Goal: Task Accomplishment & Management: Manage account settings

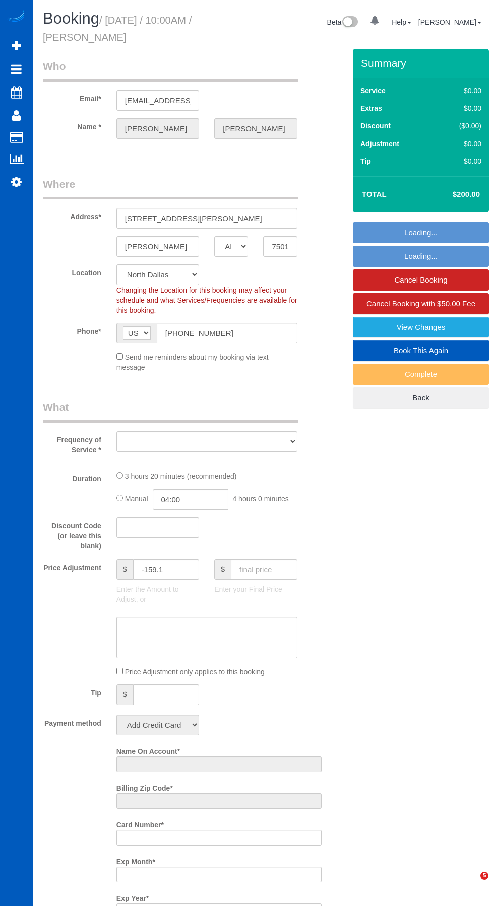
select select "[GEOGRAPHIC_DATA]"
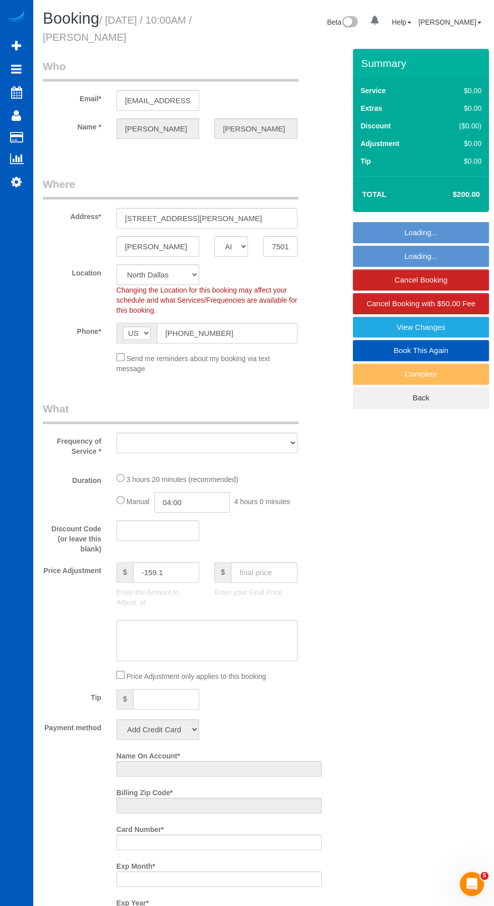
select select "string:fspay-b9b93f2f-567e-462f-87e4-c6327ca9b7ab"
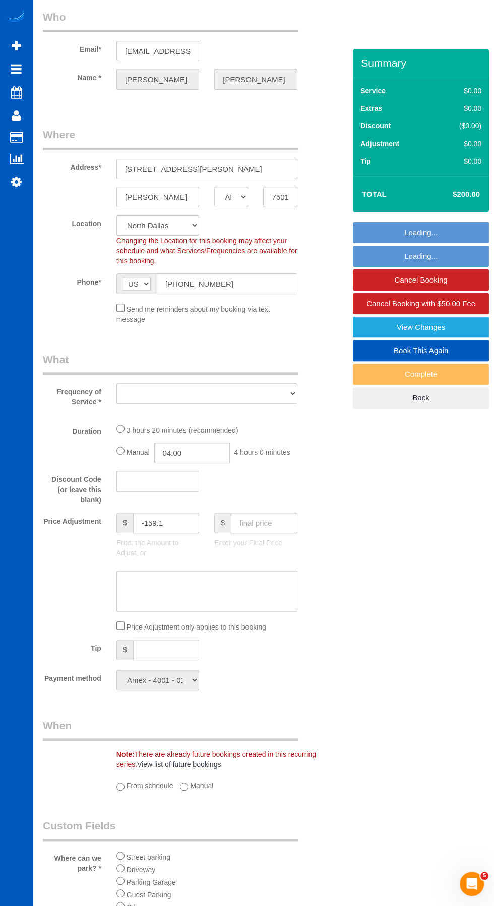
select select "object:1081"
select select "199"
select select "3501"
select select "5"
select select "4"
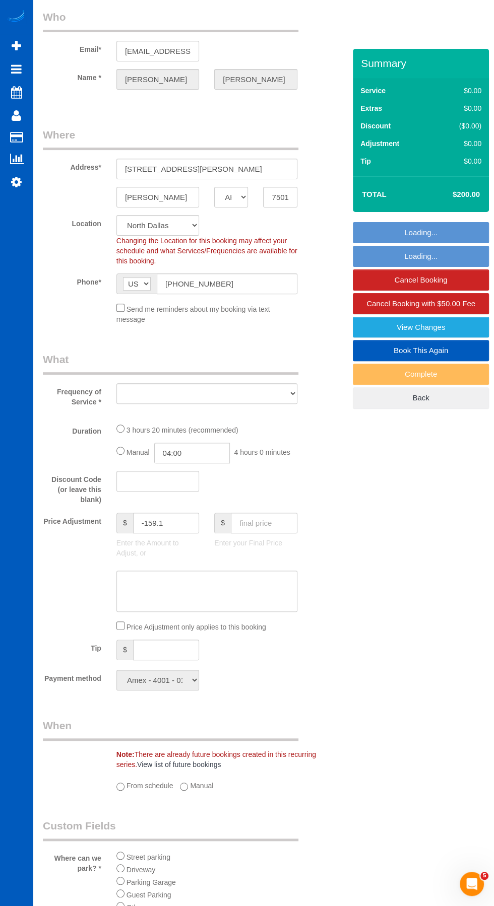
select select "spot1"
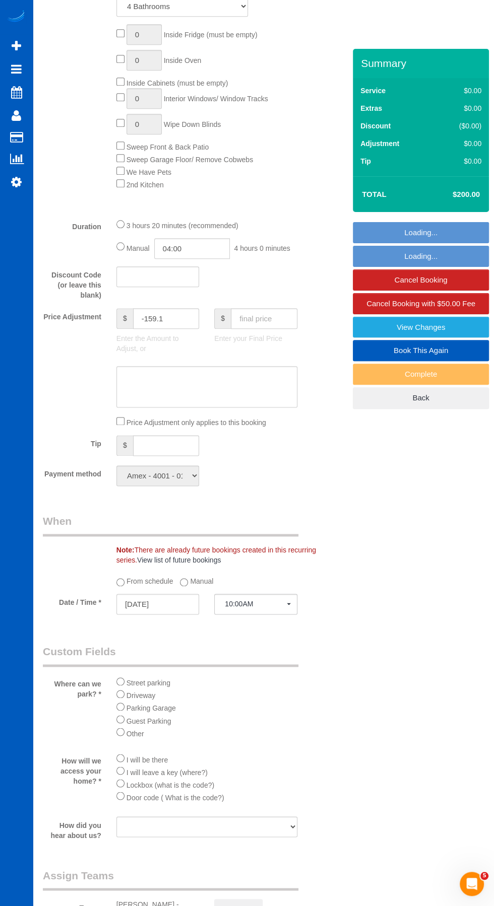
scroll to position [885, 0]
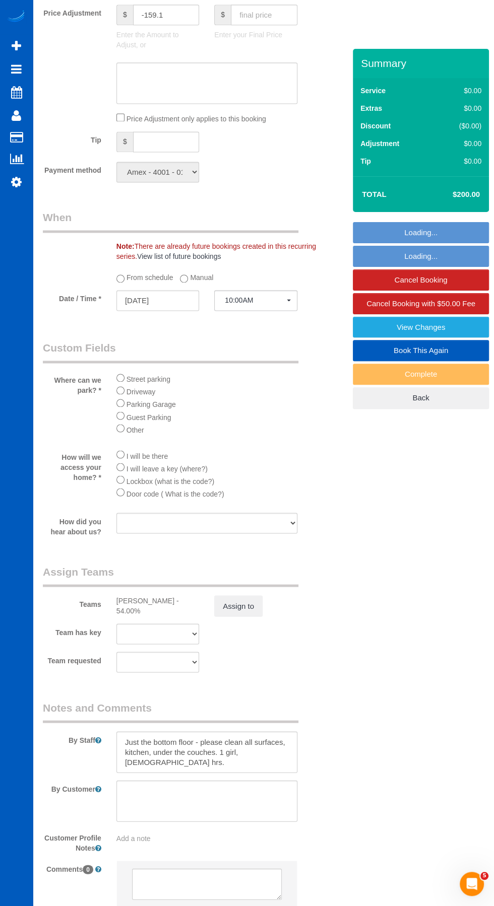
select select "3501"
select select "5"
select select "4"
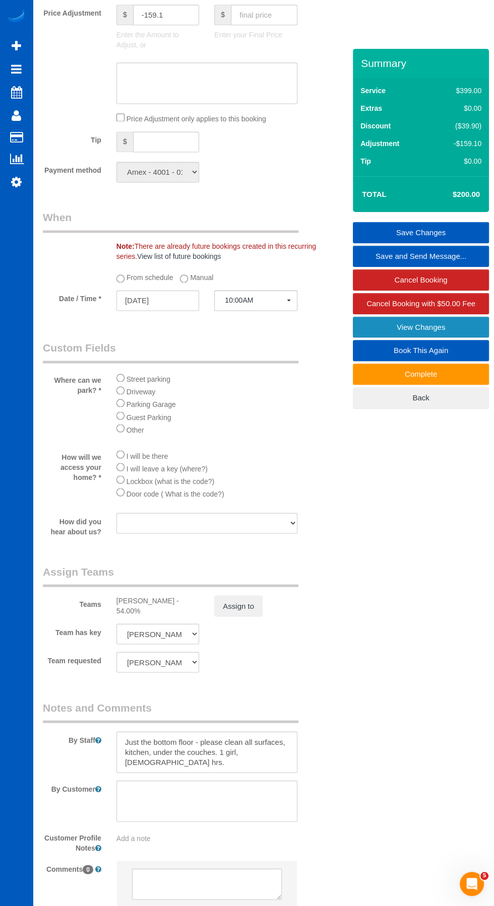
click at [447, 330] on link "View Changes" at bounding box center [421, 327] width 136 height 21
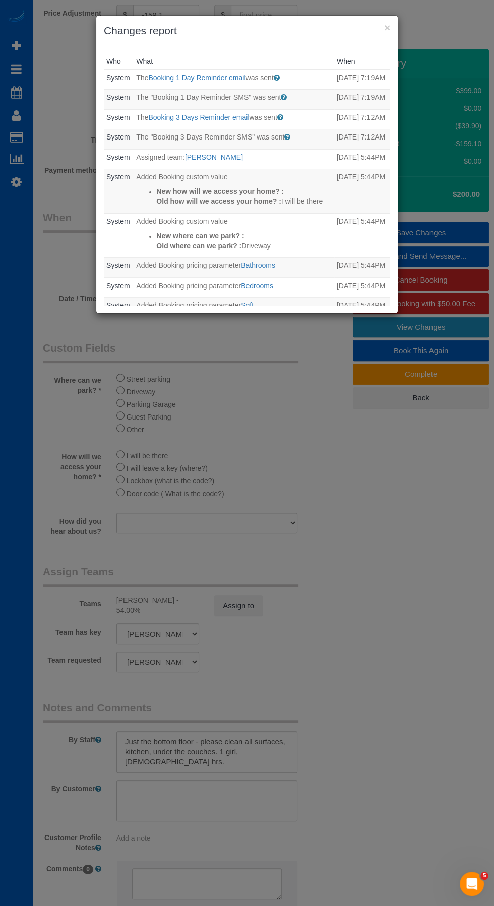
scroll to position [74, 0]
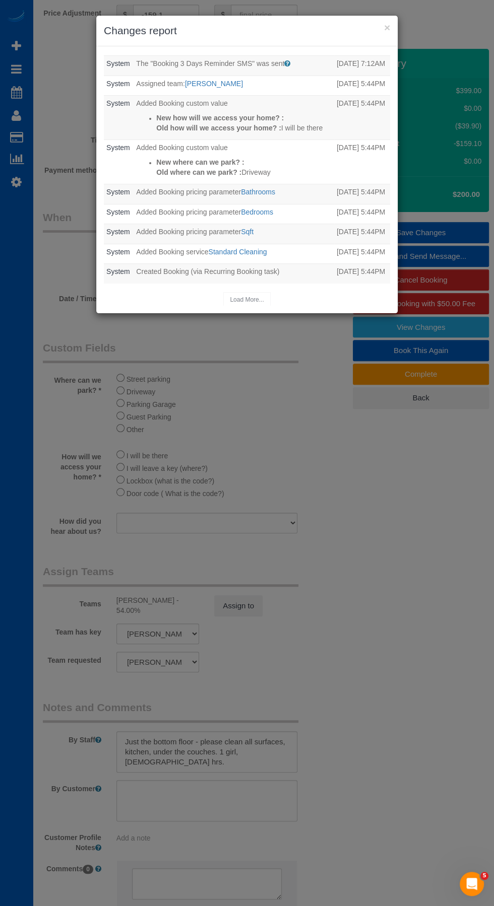
click at [247, 300] on div "Load More..." at bounding box center [247, 300] width 286 height 16
click at [387, 27] on button "×" at bounding box center [387, 27] width 6 height 11
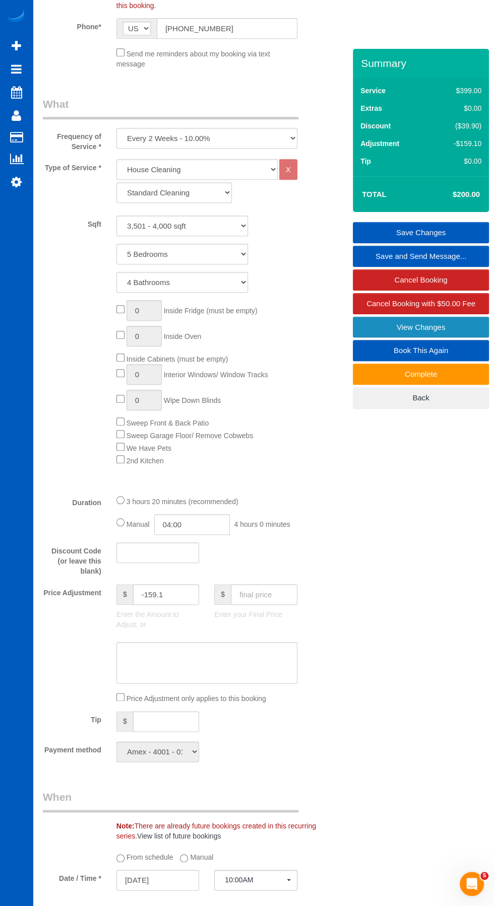
scroll to position [0, 0]
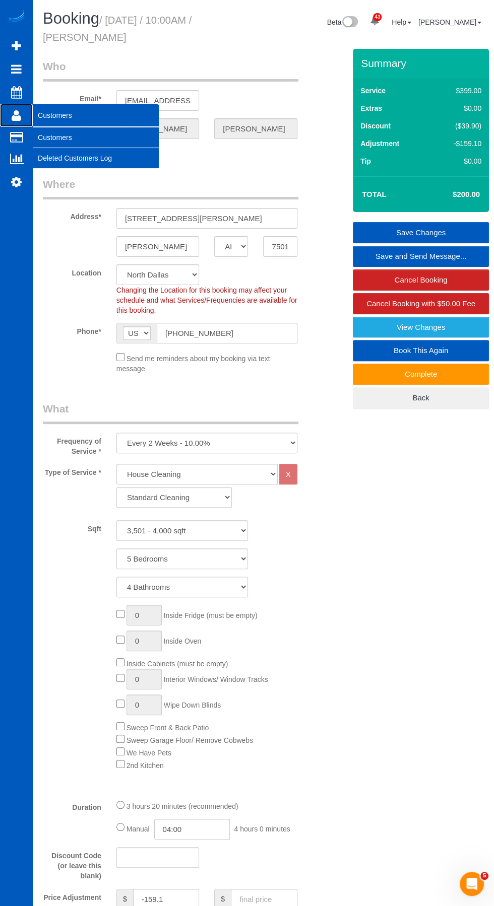
click at [16, 116] on icon at bounding box center [17, 115] width 10 height 12
click at [66, 134] on link "Customers" at bounding box center [96, 137] width 126 height 20
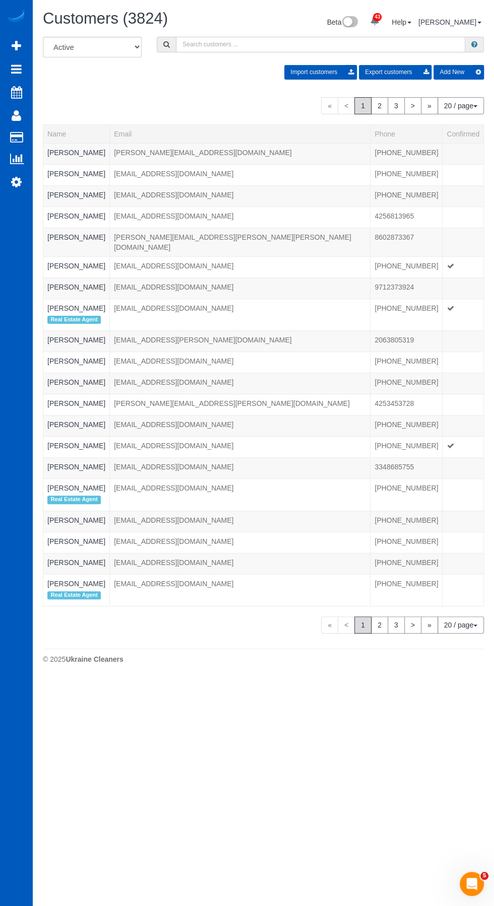
click at [242, 44] on input "text" at bounding box center [320, 45] width 289 height 16
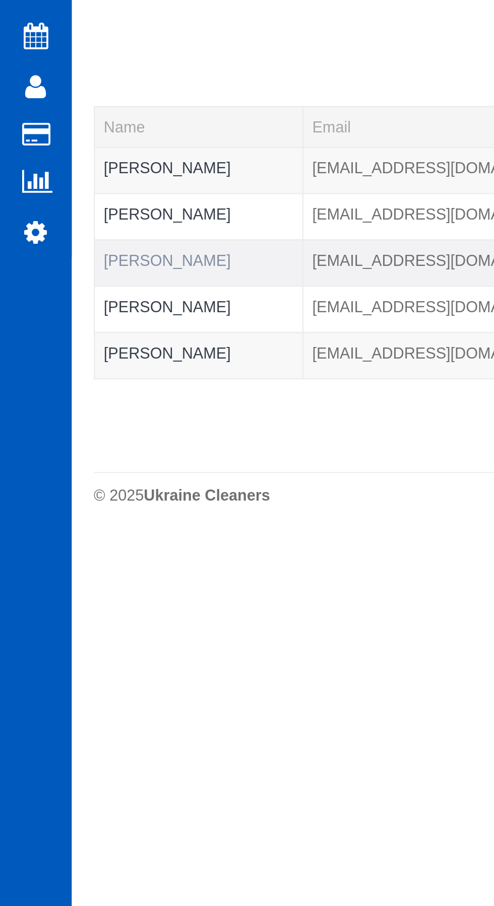
type input "[PERSON_NAME]"
click at [79, 195] on link "Benjamin Irvan" at bounding box center [76, 195] width 58 height 8
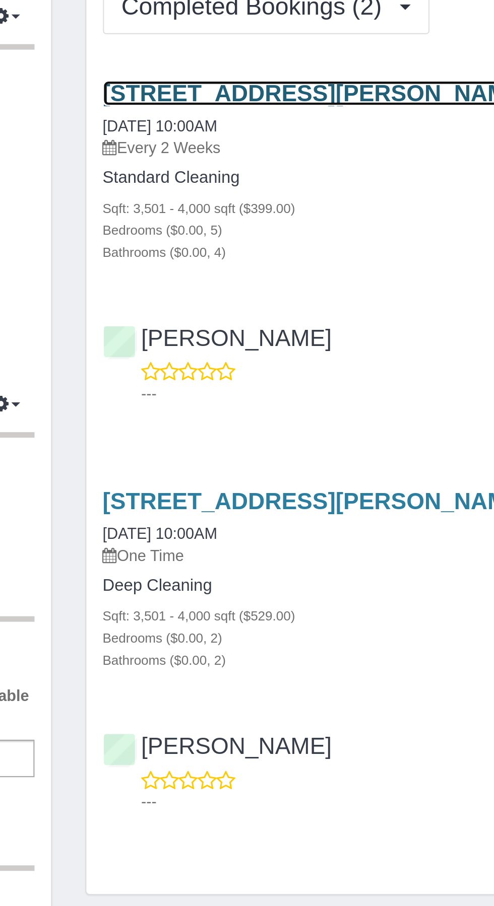
click at [306, 96] on link "601 Wills Point Dr, Allen, TX 75013" at bounding box center [300, 98] width 195 height 12
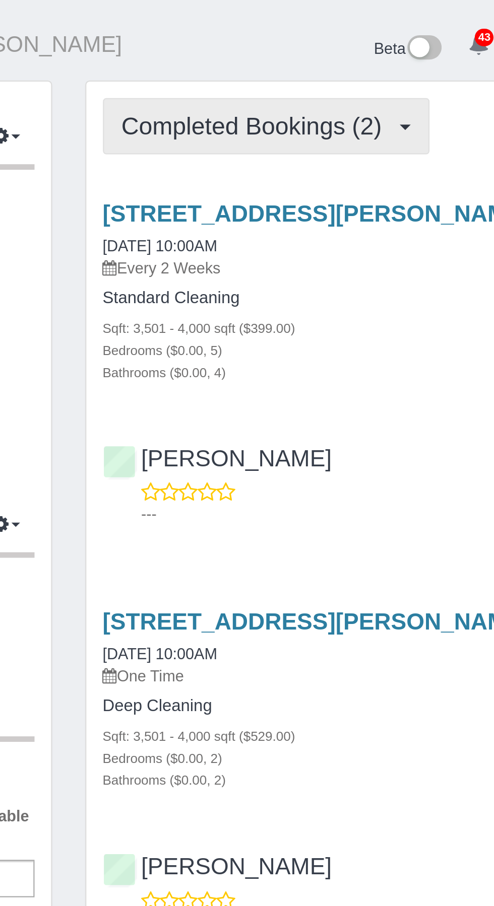
click at [302, 53] on span "Completed Bookings (2)" at bounding box center [274, 57] width 124 height 13
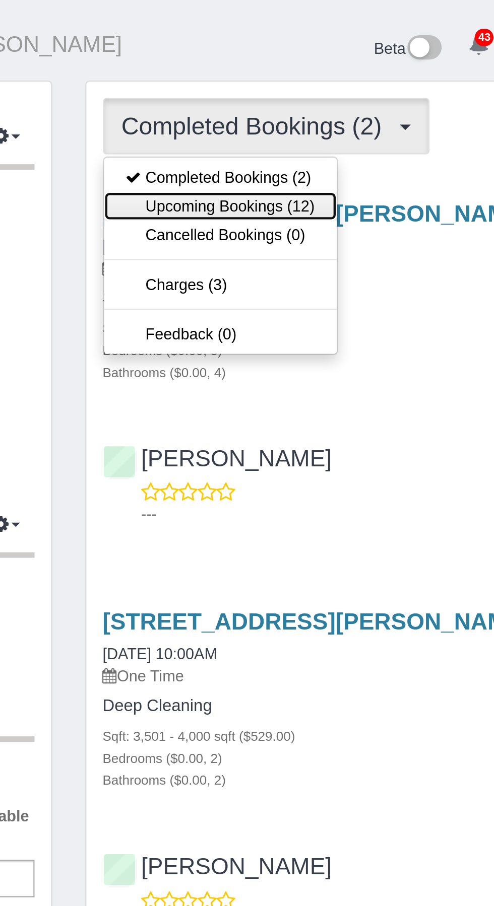
click at [284, 91] on link "Upcoming Bookings (12)" at bounding box center [257, 94] width 106 height 13
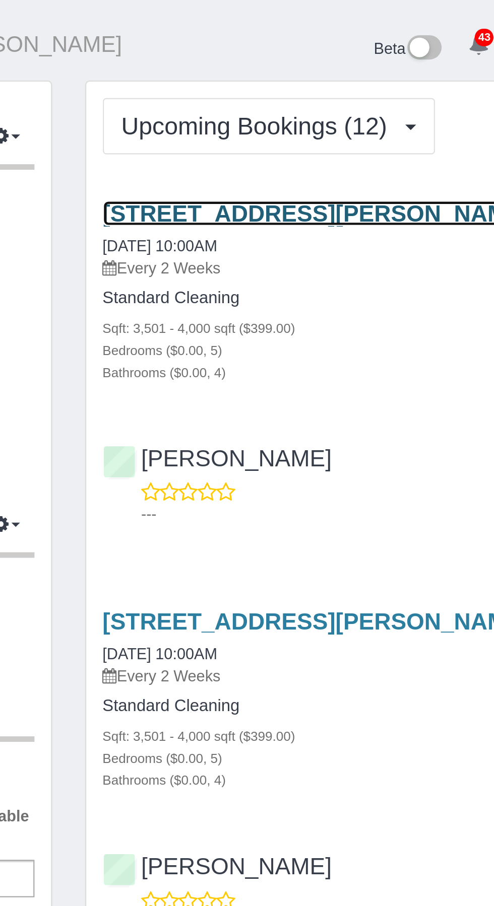
click at [310, 93] on link "601 Wills Point Dr, Allen, TX 75013" at bounding box center [300, 98] width 195 height 12
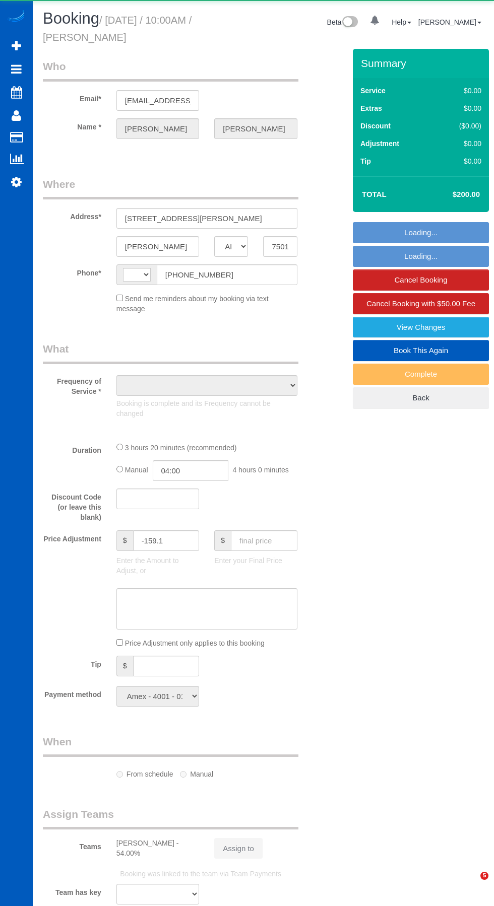
select select "[GEOGRAPHIC_DATA]"
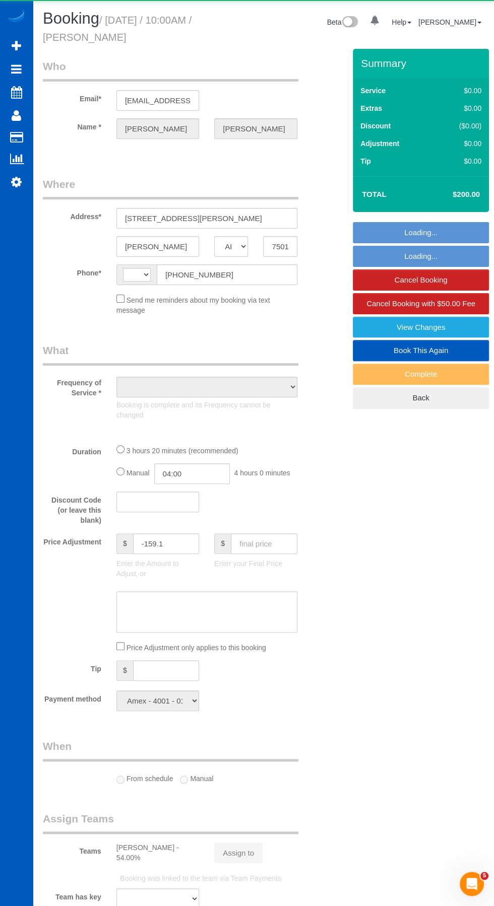
select select "string:[GEOGRAPHIC_DATA]"
select select "object:834"
select select "spot1"
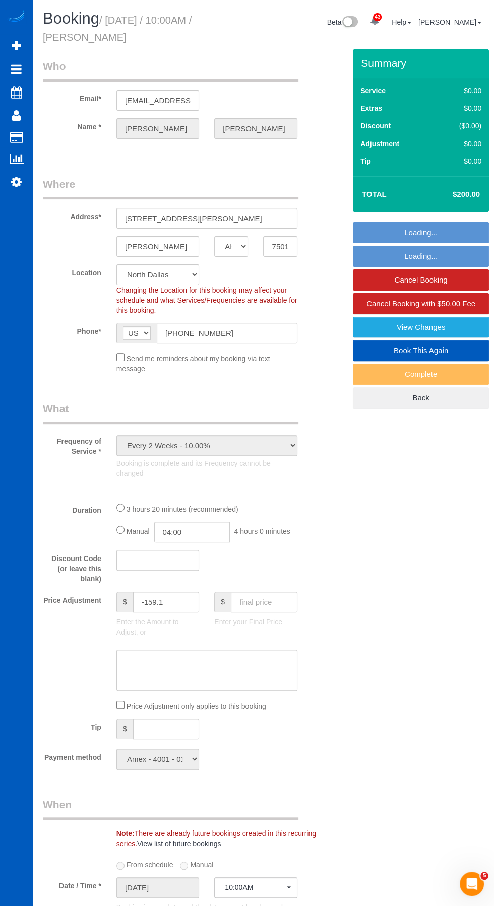
select select "object:1090"
select select "199"
select select "3501"
select select "5"
select select "4"
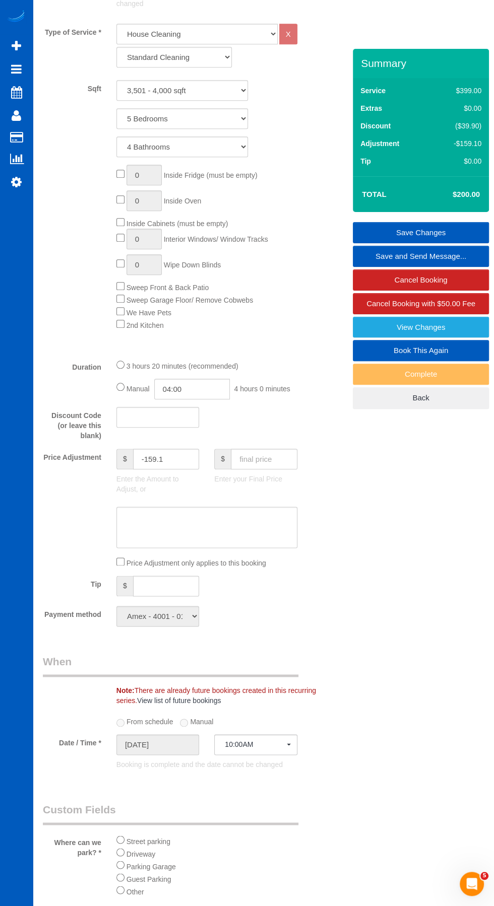
scroll to position [950, 0]
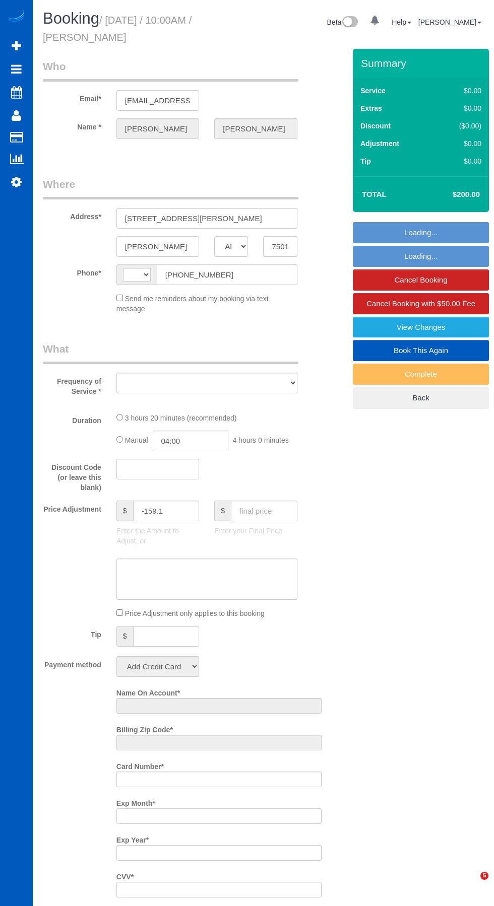
select select "[GEOGRAPHIC_DATA]"
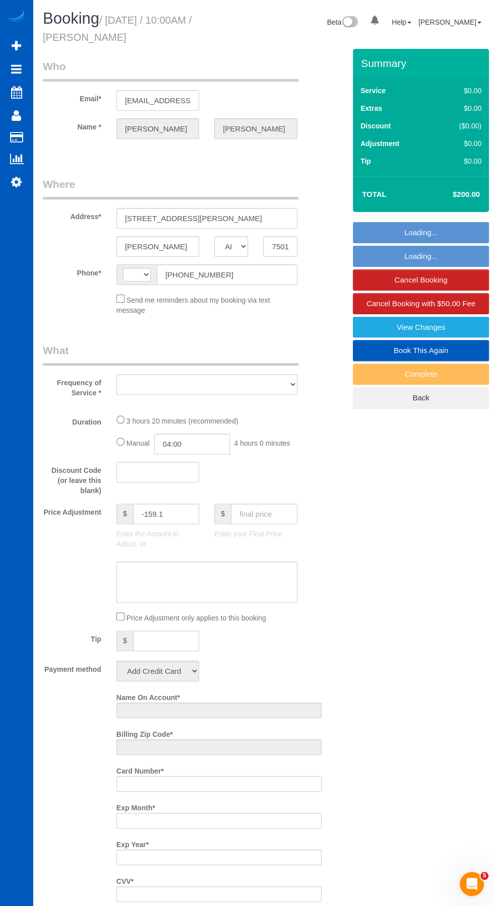
select select "string:[GEOGRAPHIC_DATA]"
select select "object:913"
select select "string:fspay-b9b93f2f-567e-462f-87e4-c6327ca9b7ab"
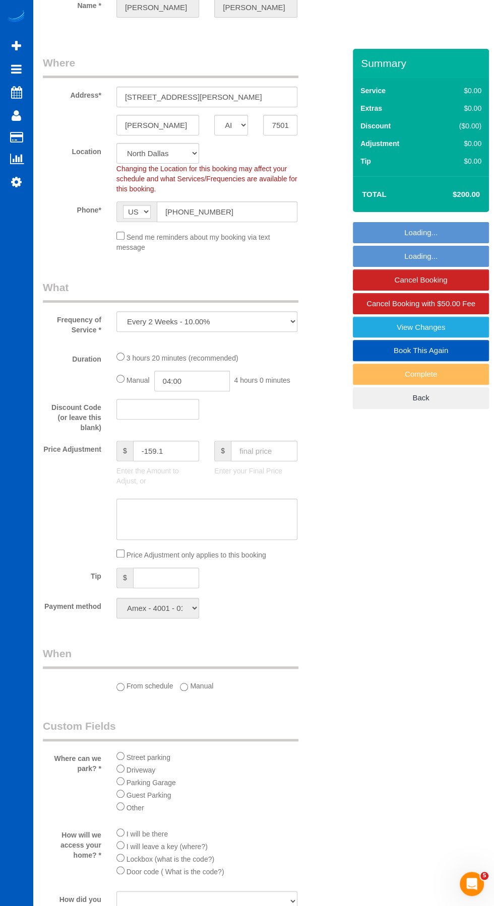
select select "object:1081"
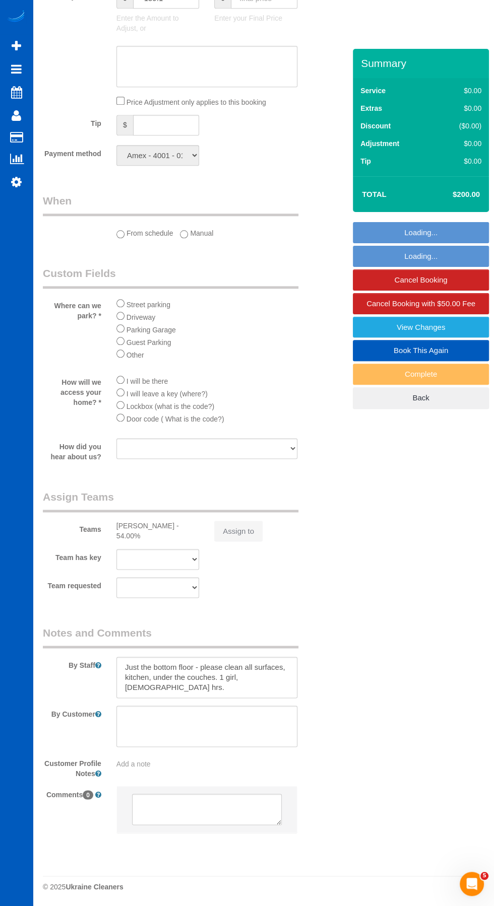
select select "199"
select select "3501"
select select "5"
select select "4"
select select "spot1"
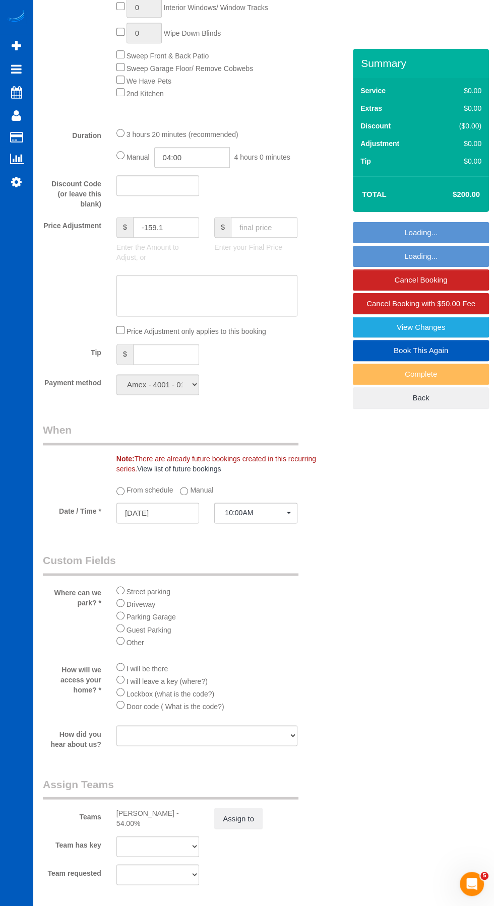
select select "3501"
select select "5"
select select "4"
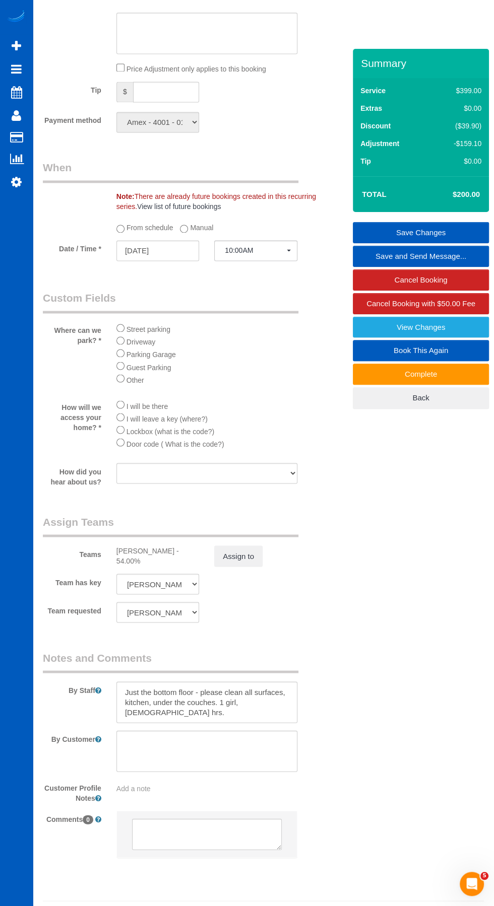
scroll to position [949, 0]
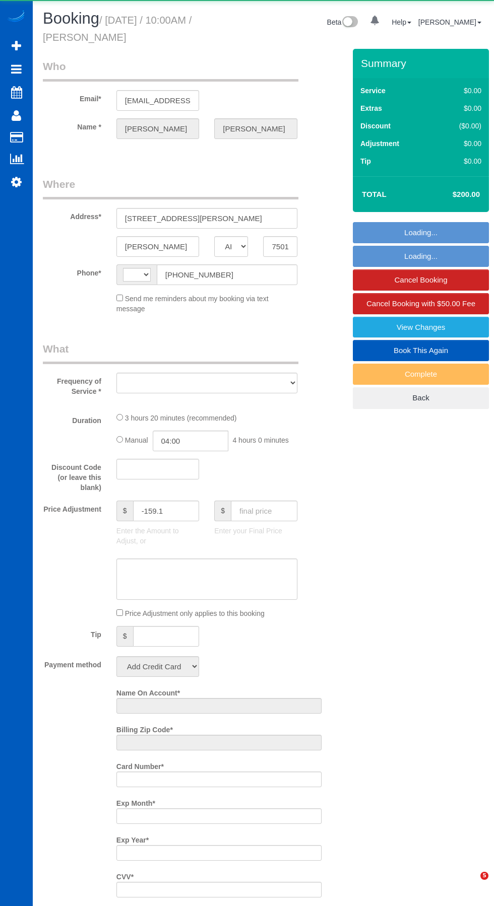
select select "[GEOGRAPHIC_DATA]"
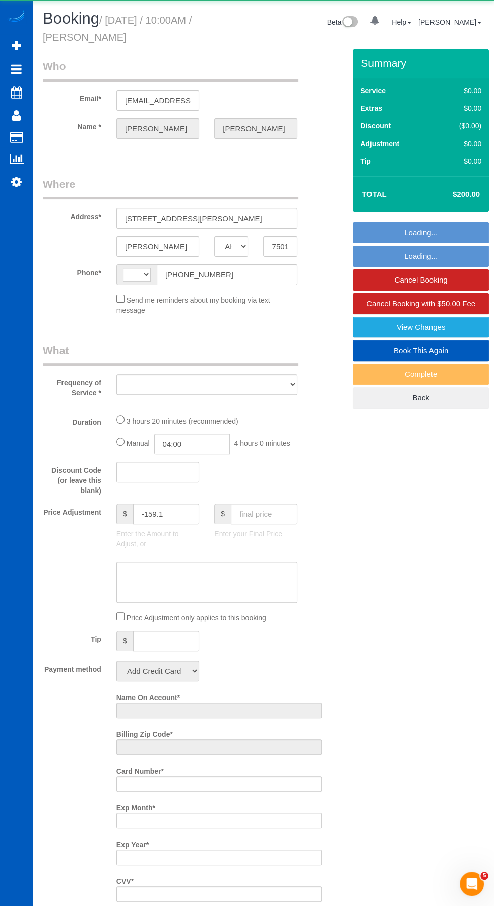
select select "string:[GEOGRAPHIC_DATA]"
select select "string:fspay-b9b93f2f-567e-462f-87e4-c6327ca9b7ab"
select select "spot1"
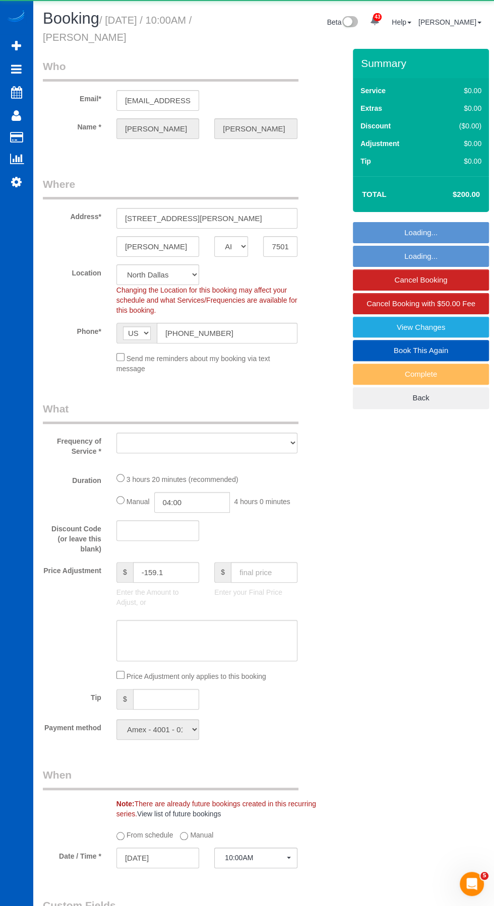
select select "object:1081"
select select "199"
select select "3501"
select select "5"
select select "4"
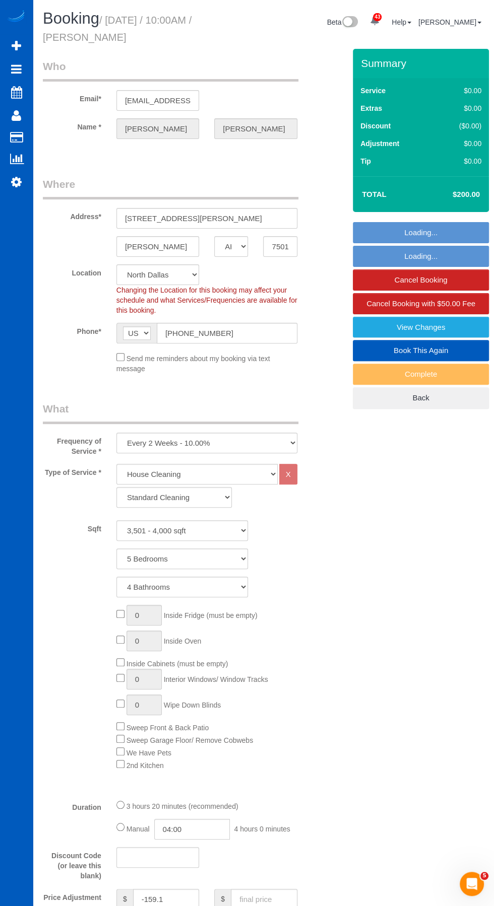
select select "3501"
select select "5"
select select "4"
click at [440, 328] on link "View Changes" at bounding box center [421, 327] width 136 height 21
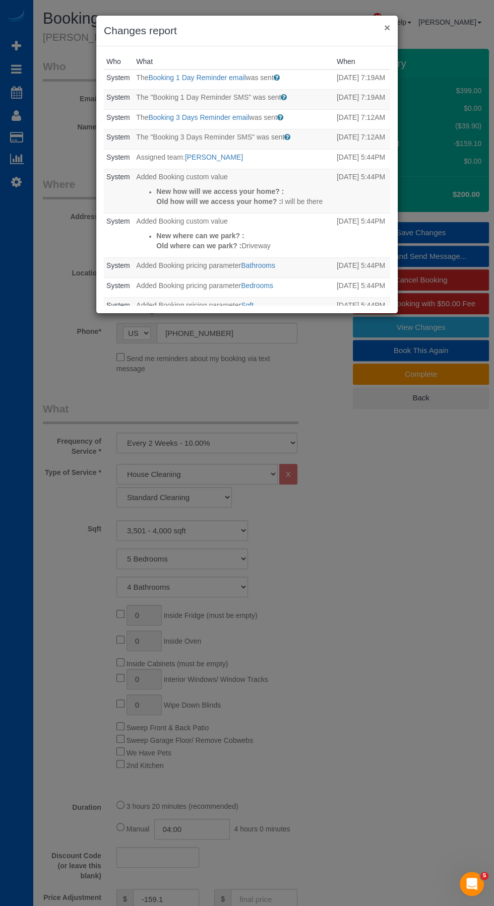
click at [387, 27] on button "×" at bounding box center [387, 27] width 6 height 11
